Goal: Task Accomplishment & Management: Use online tool/utility

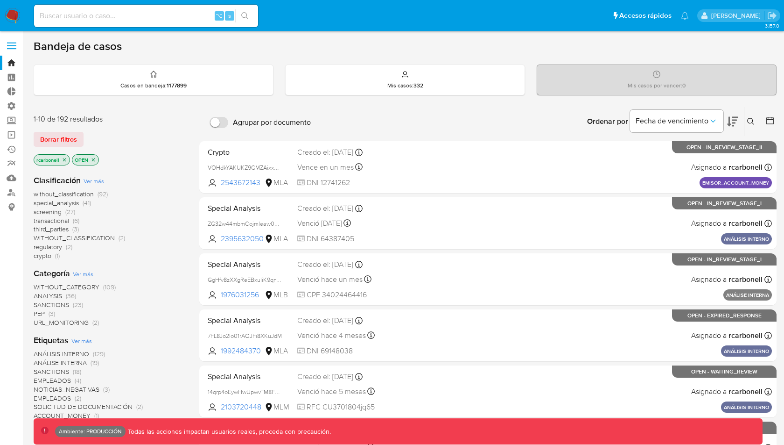
click at [13, 48] on span at bounding box center [11, 48] width 9 height 1
click at [0, 0] on input "checkbox" at bounding box center [0, 0] width 0 height 0
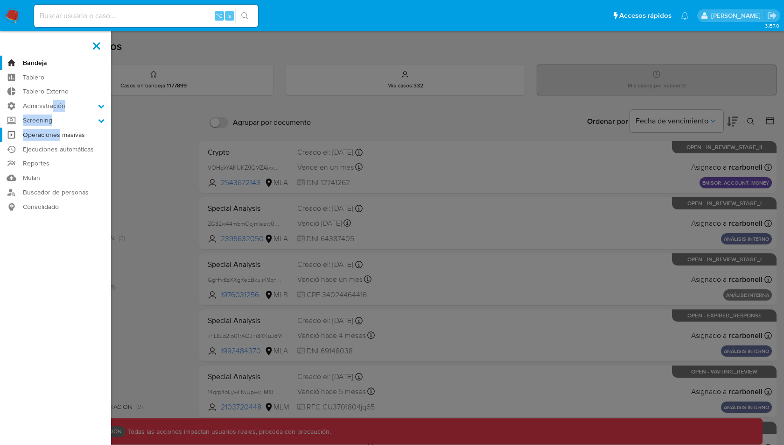
drag, startPoint x: 53, startPoint y: 107, endPoint x: 59, endPoint y: 132, distance: 25.5
click at [59, 132] on ul "Bandeja Tablero Tablero Externo Administración Reglas Roles Usuarios Equipos Co…" at bounding box center [55, 135] width 111 height 158
click at [59, 133] on link "Operaciones masivas" at bounding box center [55, 134] width 111 height 14
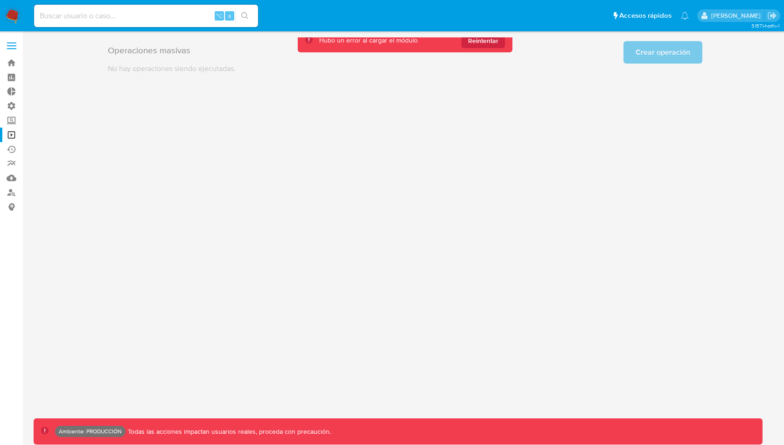
click at [366, 188] on div "3.157.1-hotfix-1 Ambiente: PRODUCCIÓN Todas las acciones impactan usuarios real…" at bounding box center [405, 237] width 743 height 401
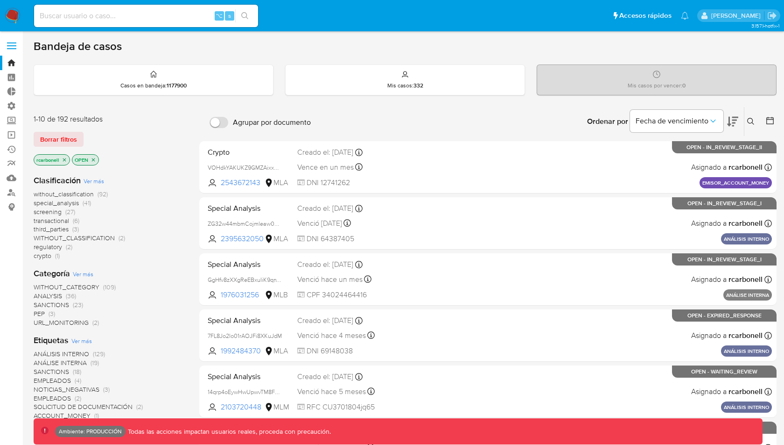
click at [14, 44] on label at bounding box center [11, 46] width 23 height 20
click at [0, 0] on input "checkbox" at bounding box center [0, 0] width 0 height 0
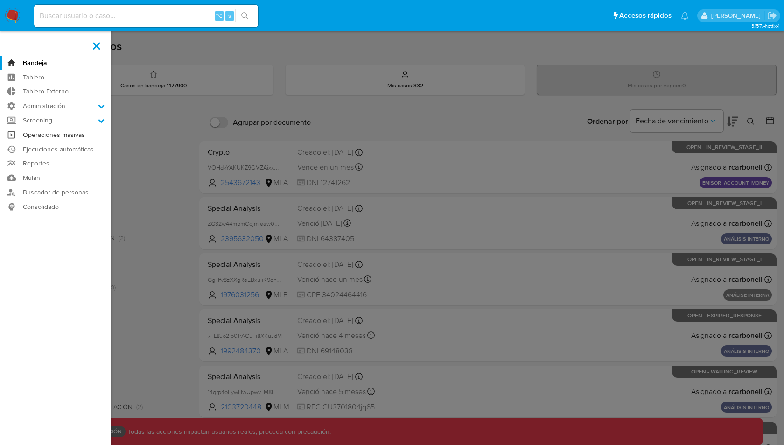
click at [47, 131] on link "Operaciones masivas" at bounding box center [55, 134] width 111 height 14
